Goal: Information Seeking & Learning: Learn about a topic

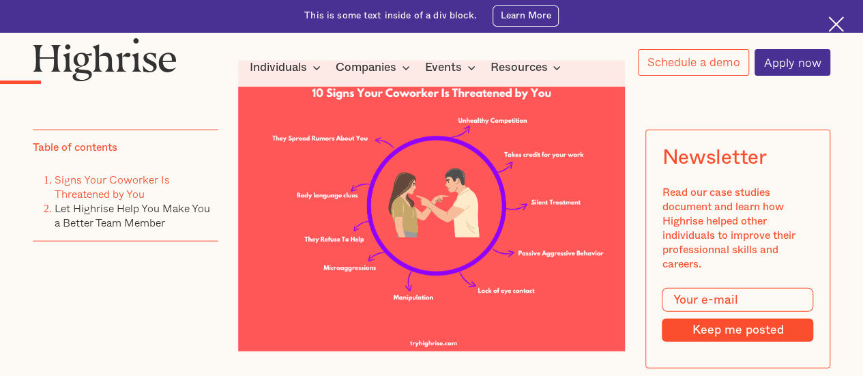
scroll to position [1492, 0]
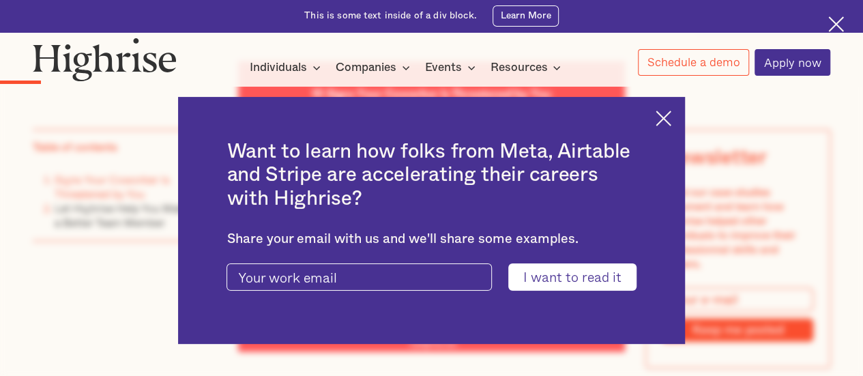
click at [671, 114] on img at bounding box center [663, 118] width 16 height 16
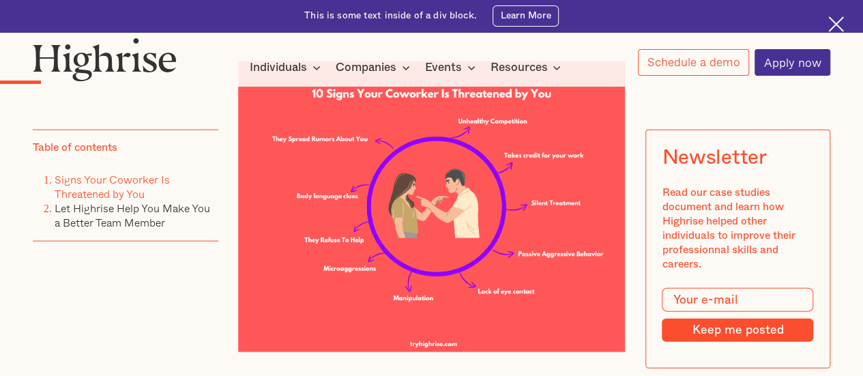
click at [840, 29] on img at bounding box center [836, 24] width 16 height 16
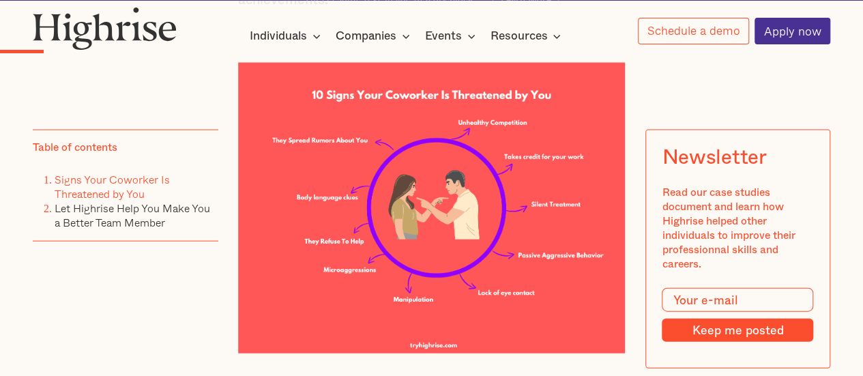
scroll to position [1459, 0]
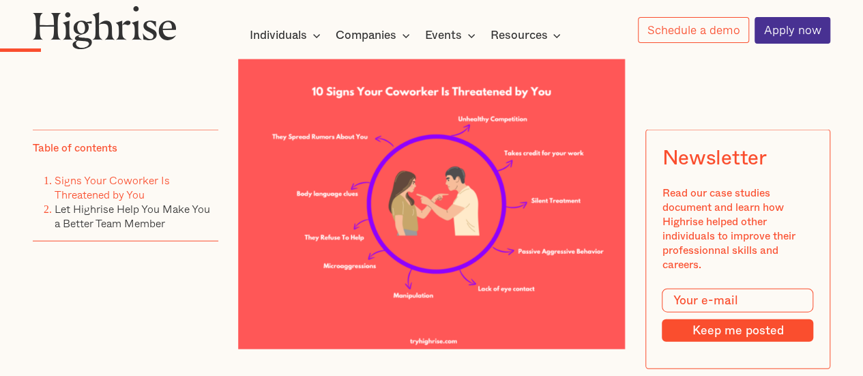
scroll to position [1463, 0]
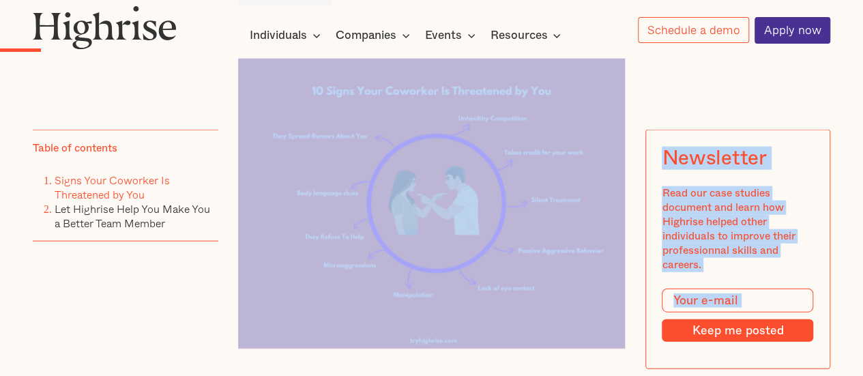
drag, startPoint x: 629, startPoint y: 120, endPoint x: 659, endPoint y: 153, distance: 44.9
click at [662, 153] on div "Newsletter" at bounding box center [714, 157] width 104 height 23
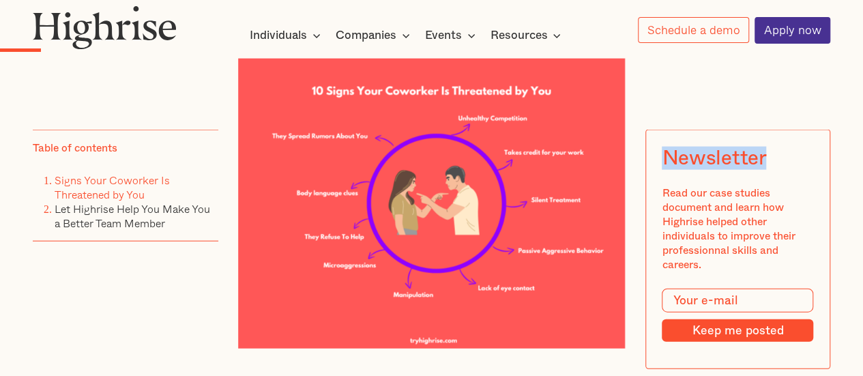
click at [662, 153] on div "Newsletter" at bounding box center [714, 157] width 104 height 23
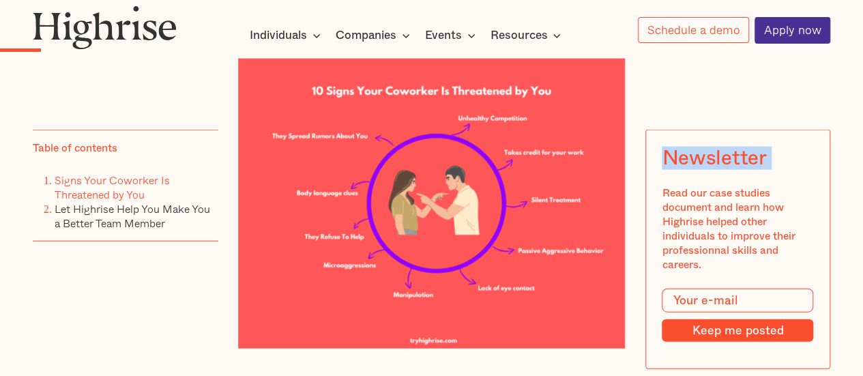
click at [662, 153] on div "Newsletter" at bounding box center [714, 157] width 104 height 23
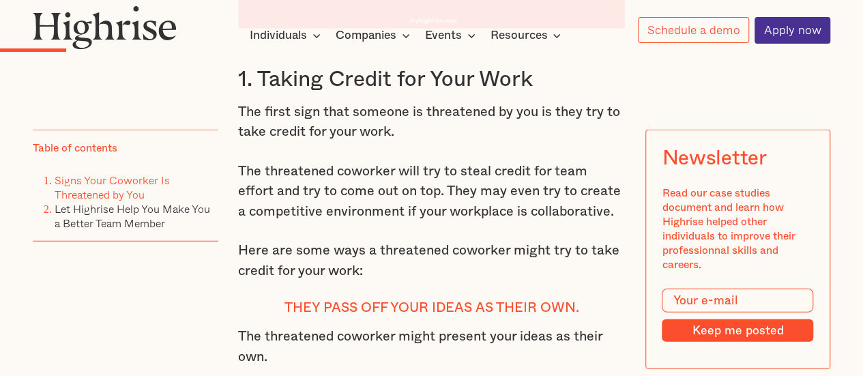
scroll to position [1783, 0]
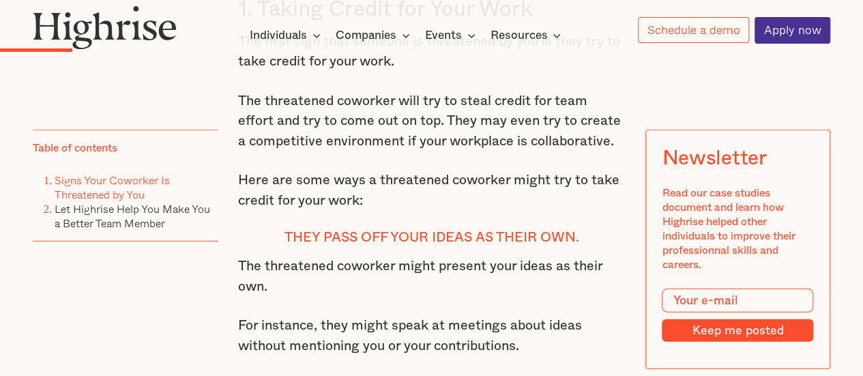
scroll to position [1863, 0]
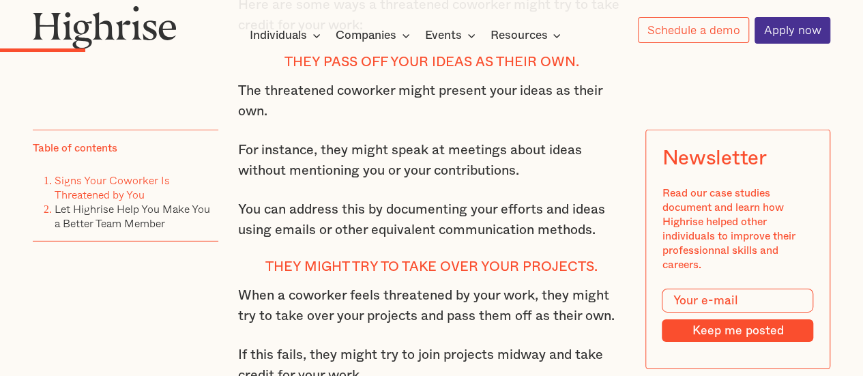
scroll to position [2029, 0]
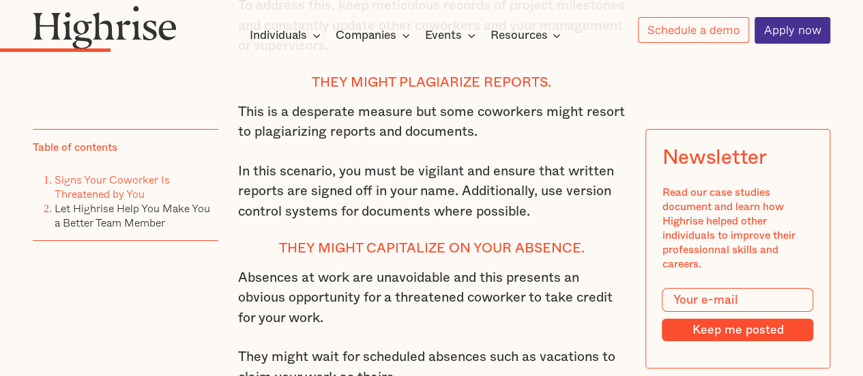
scroll to position [2438, 0]
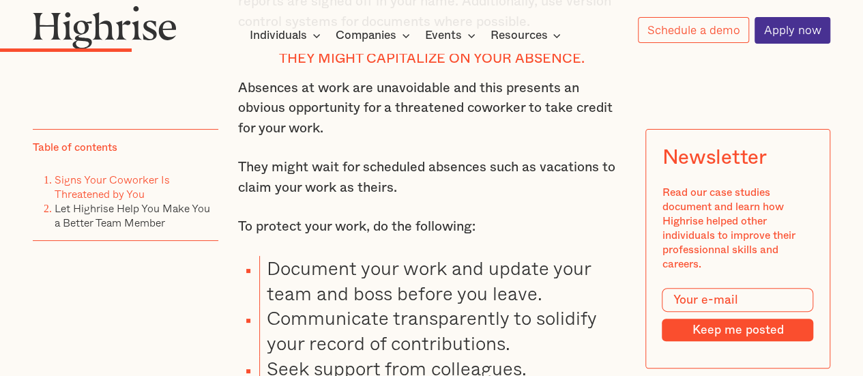
scroll to position [2628, 0]
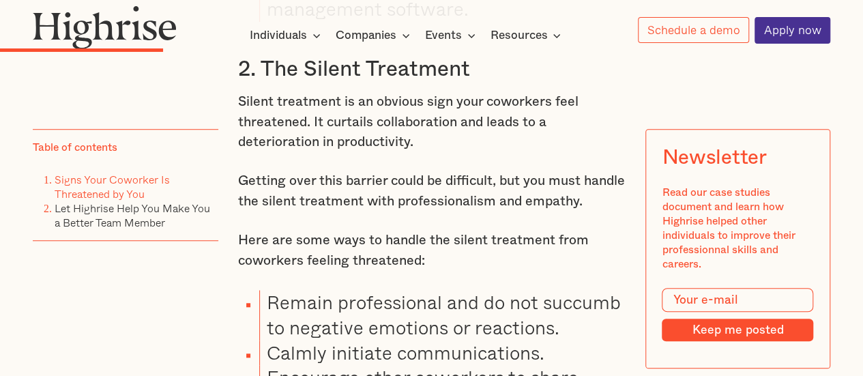
scroll to position [3035, 0]
